Goal: Task Accomplishment & Management: Complete application form

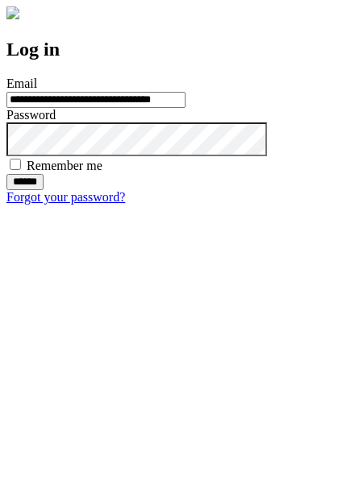
type input "**********"
click at [44, 190] on input "******" at bounding box center [24, 182] width 37 height 16
